Goal: Go to known website: Go to known website

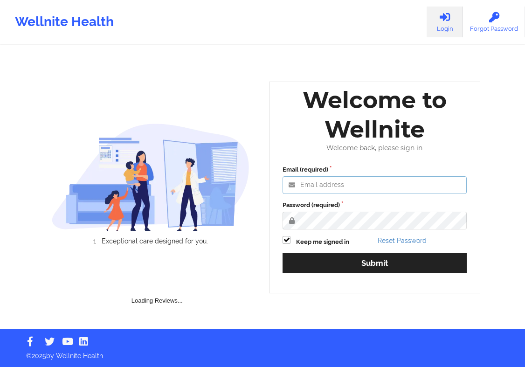
click at [307, 182] on input "Email (required)" at bounding box center [375, 185] width 184 height 18
paste input "[EMAIL_ADDRESS][DOMAIN_NAME]"
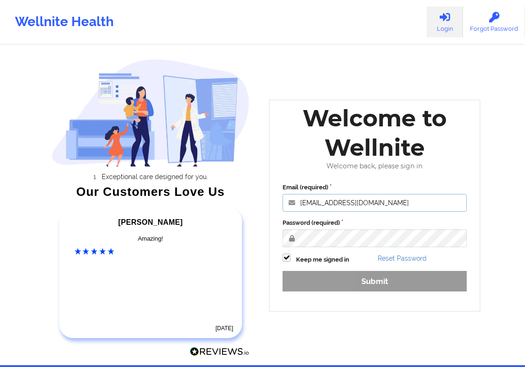
type input "[EMAIL_ADDRESS][DOMAIN_NAME]"
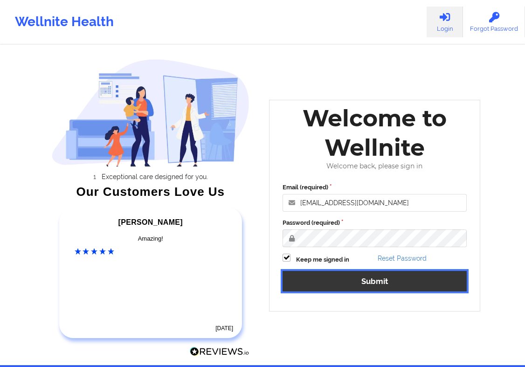
click at [321, 276] on button "Submit" at bounding box center [375, 281] width 184 height 20
